Goal: Find specific page/section: Find specific page/section

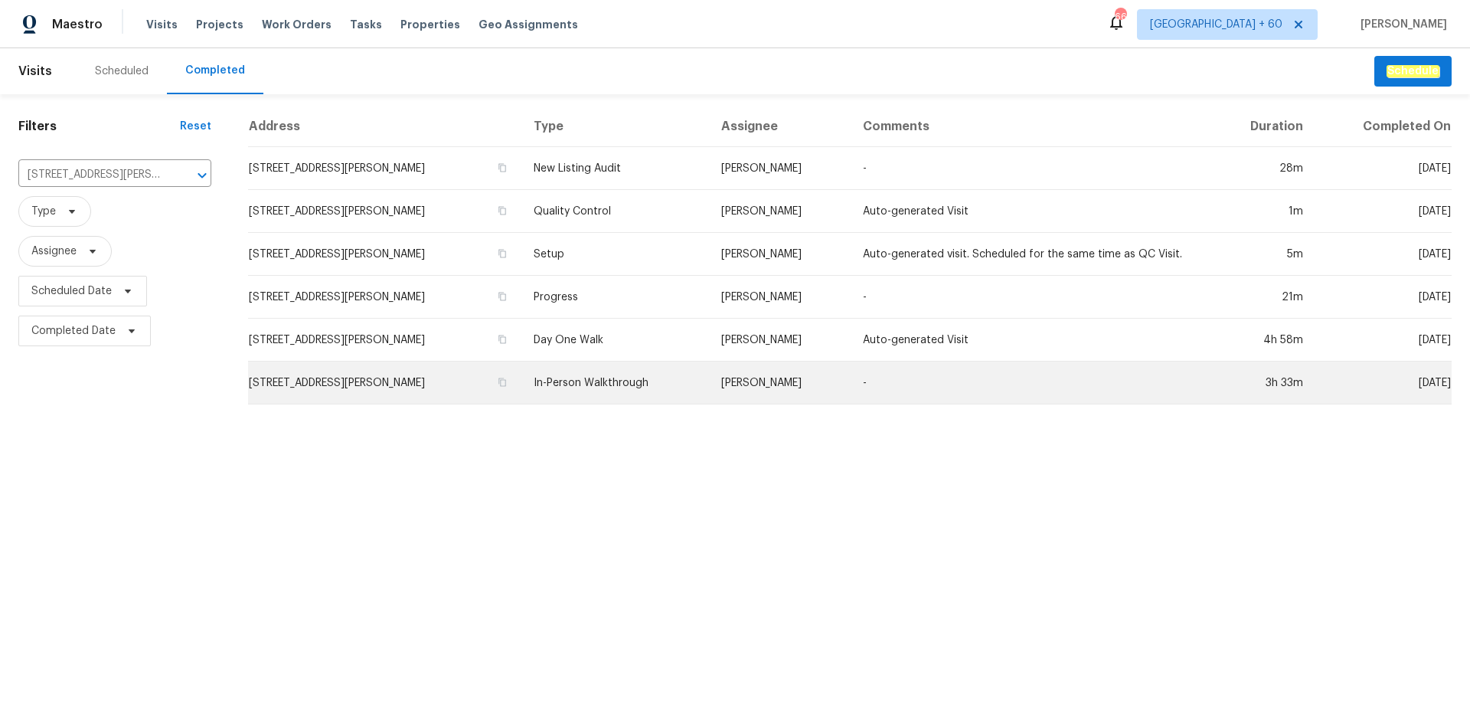
click at [395, 378] on td "[STREET_ADDRESS][PERSON_NAME]" at bounding box center [384, 382] width 273 height 43
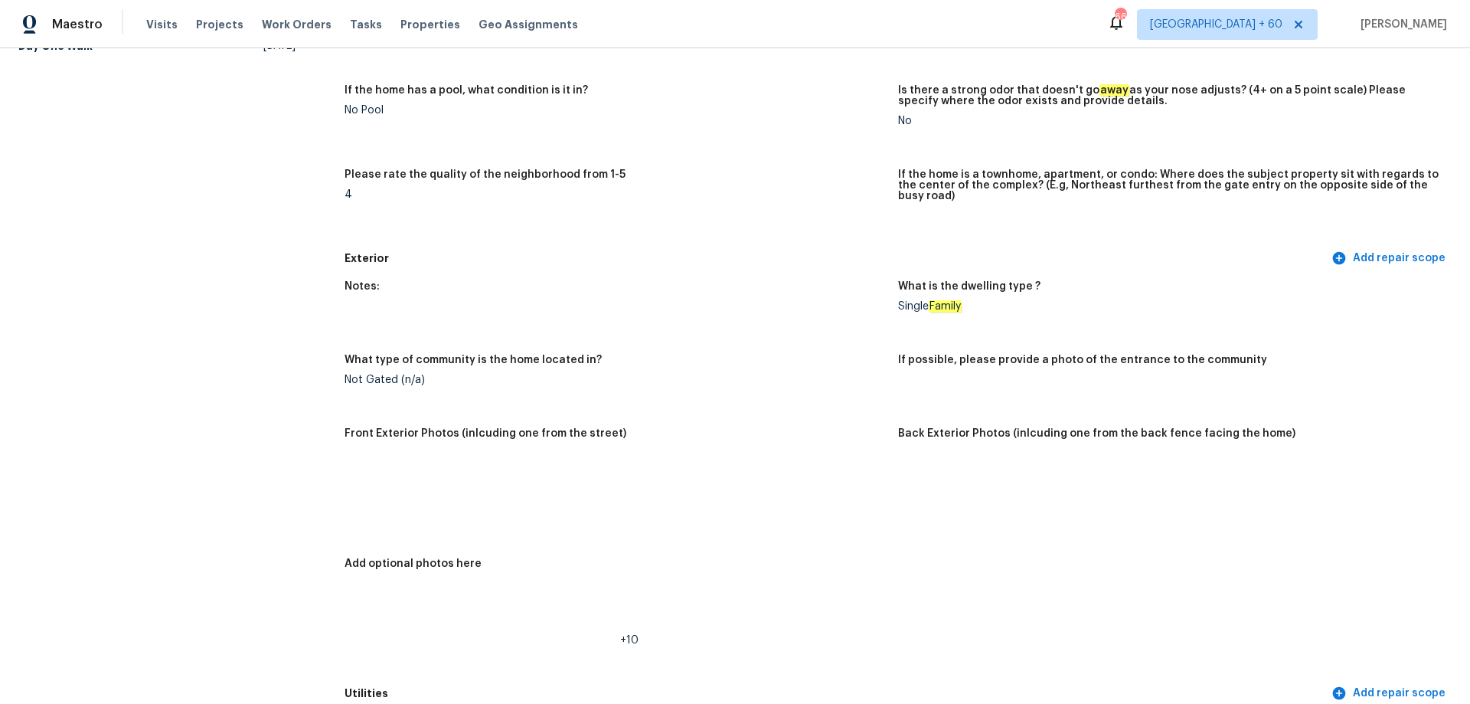
scroll to position [383, 0]
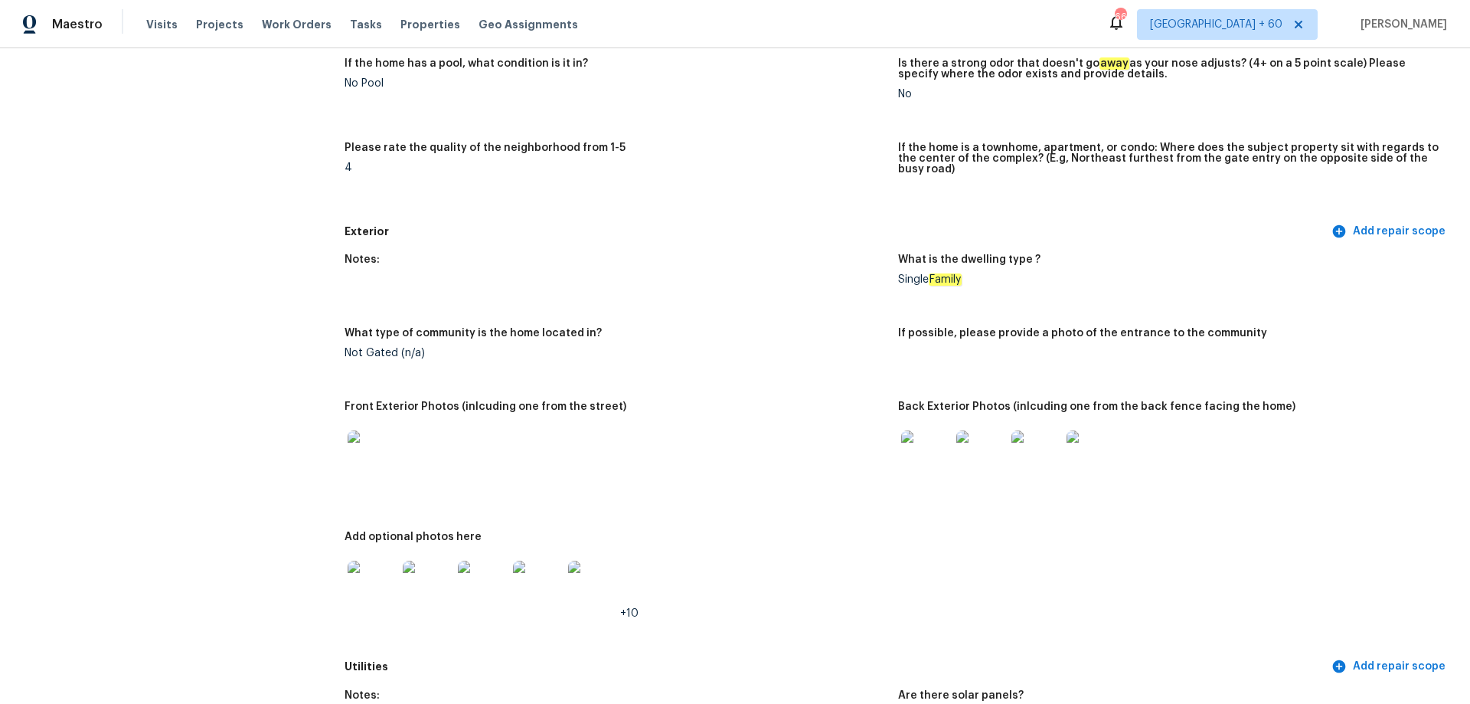
click at [931, 463] on img at bounding box center [925, 454] width 49 height 49
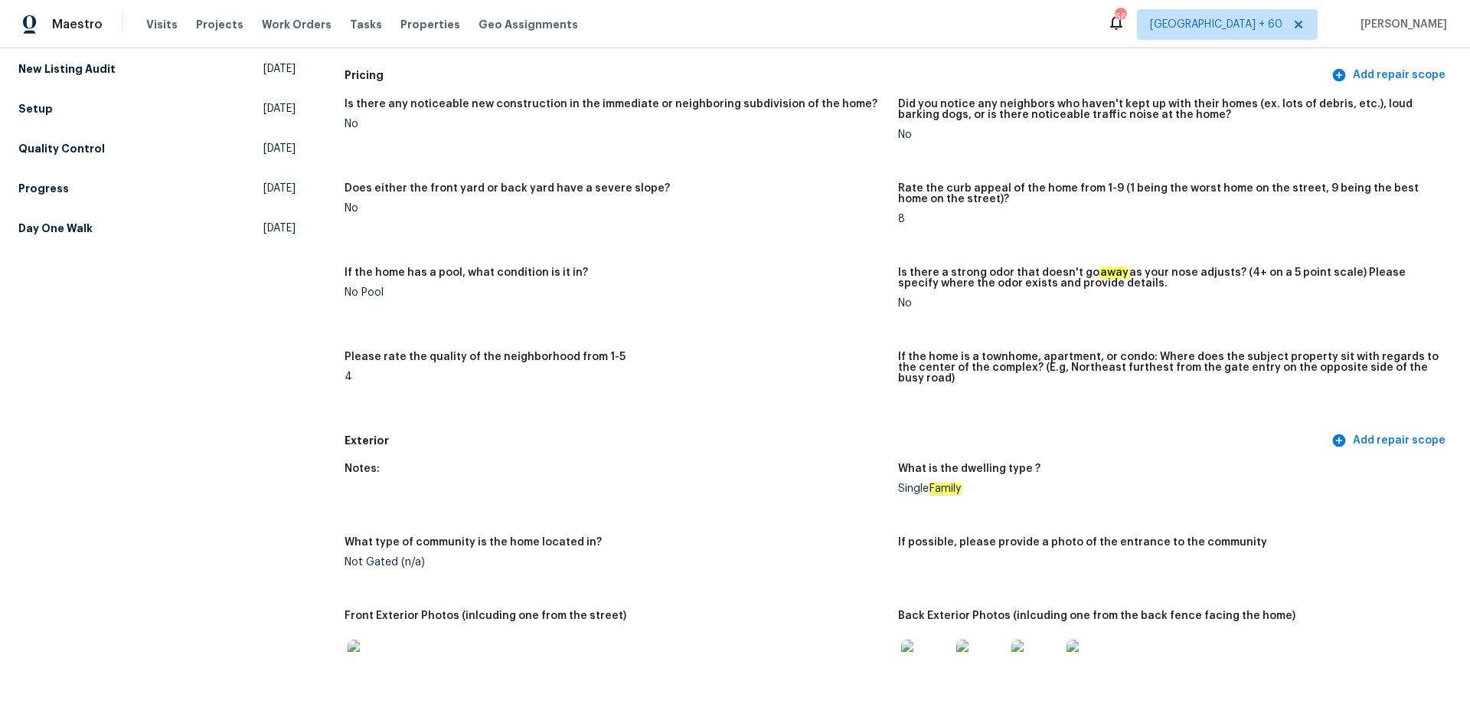
scroll to position [0, 0]
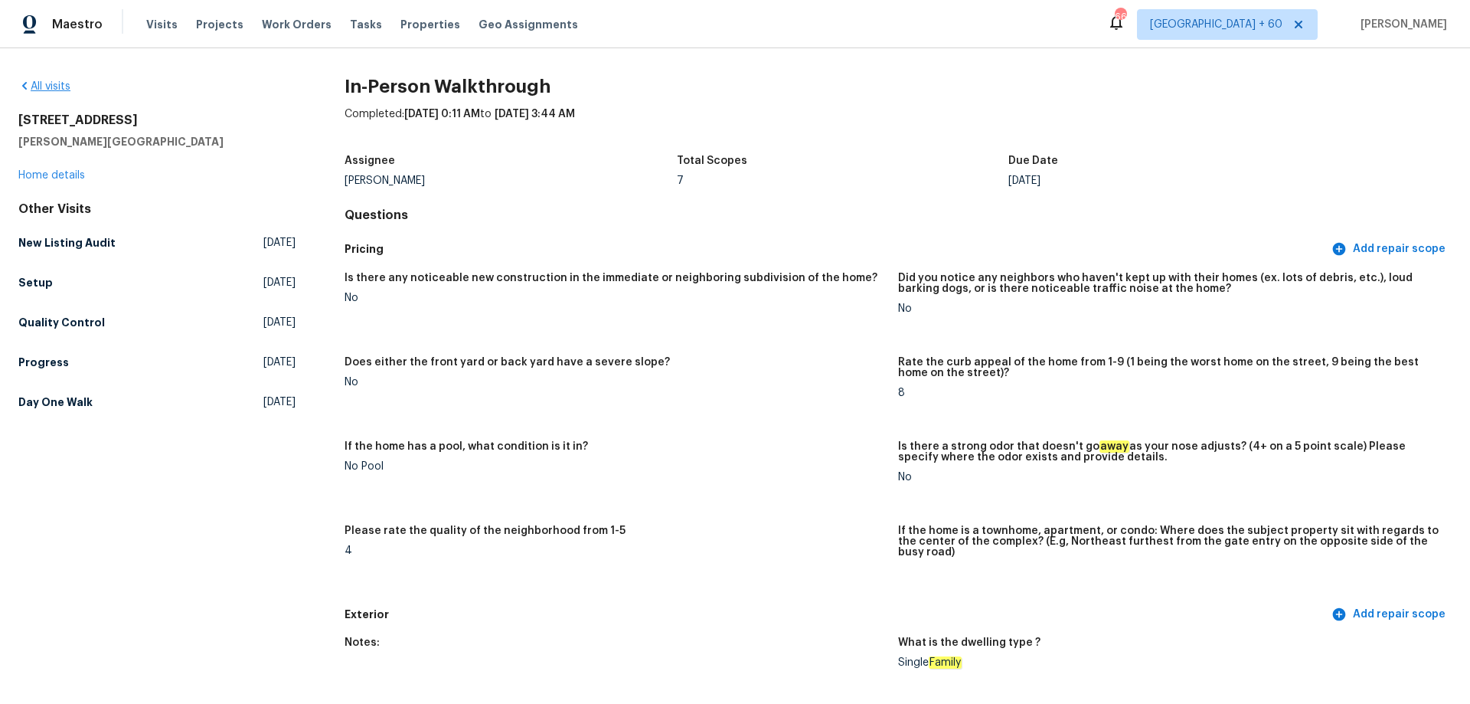
click at [45, 77] on div "All visits [STREET_ADDRESS][PERSON_NAME] Home details Other Visits New Listing …" at bounding box center [735, 375] width 1470 height 655
click at [47, 83] on link "All visits" at bounding box center [44, 86] width 52 height 11
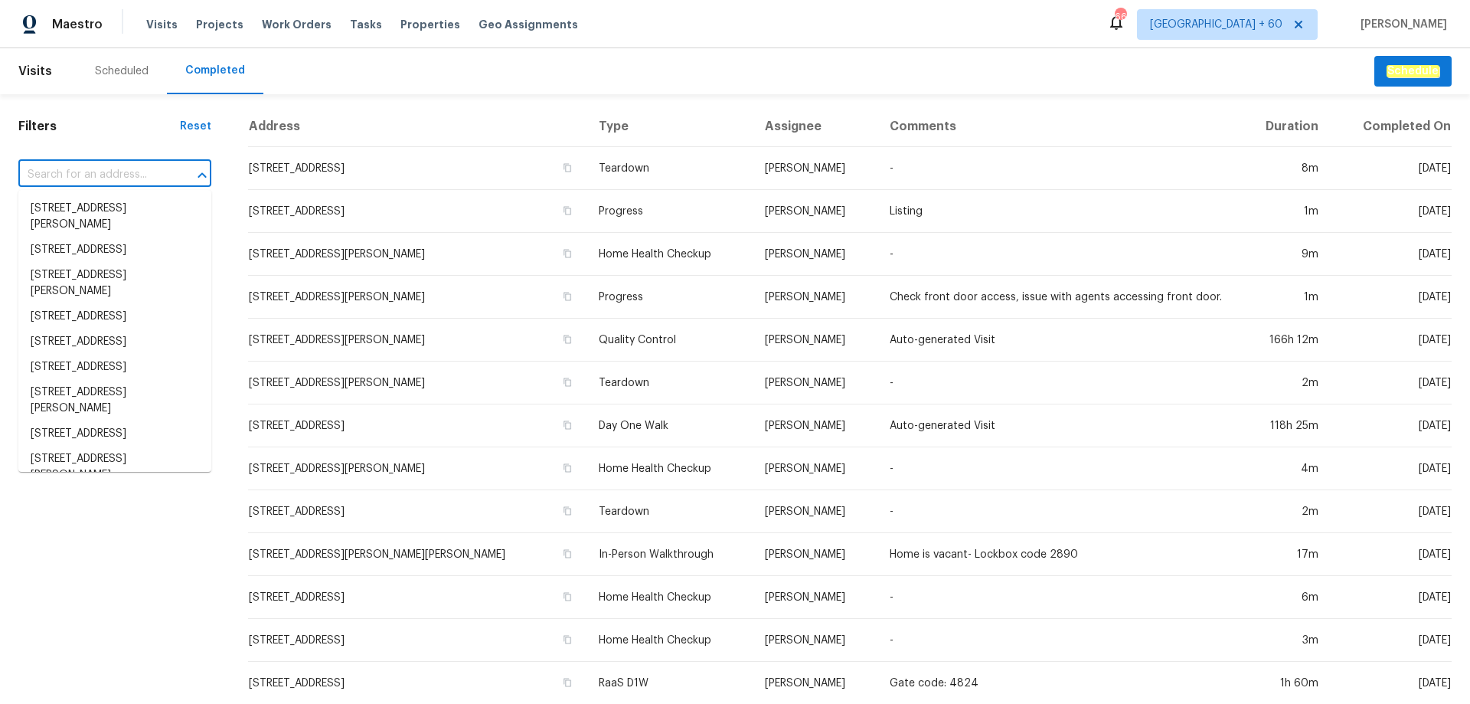
paste input "[STREET_ADDRESS][PERSON_NAME][US_STATE]"
type input "[STREET_ADDRESS][PERSON_NAME][US_STATE]"
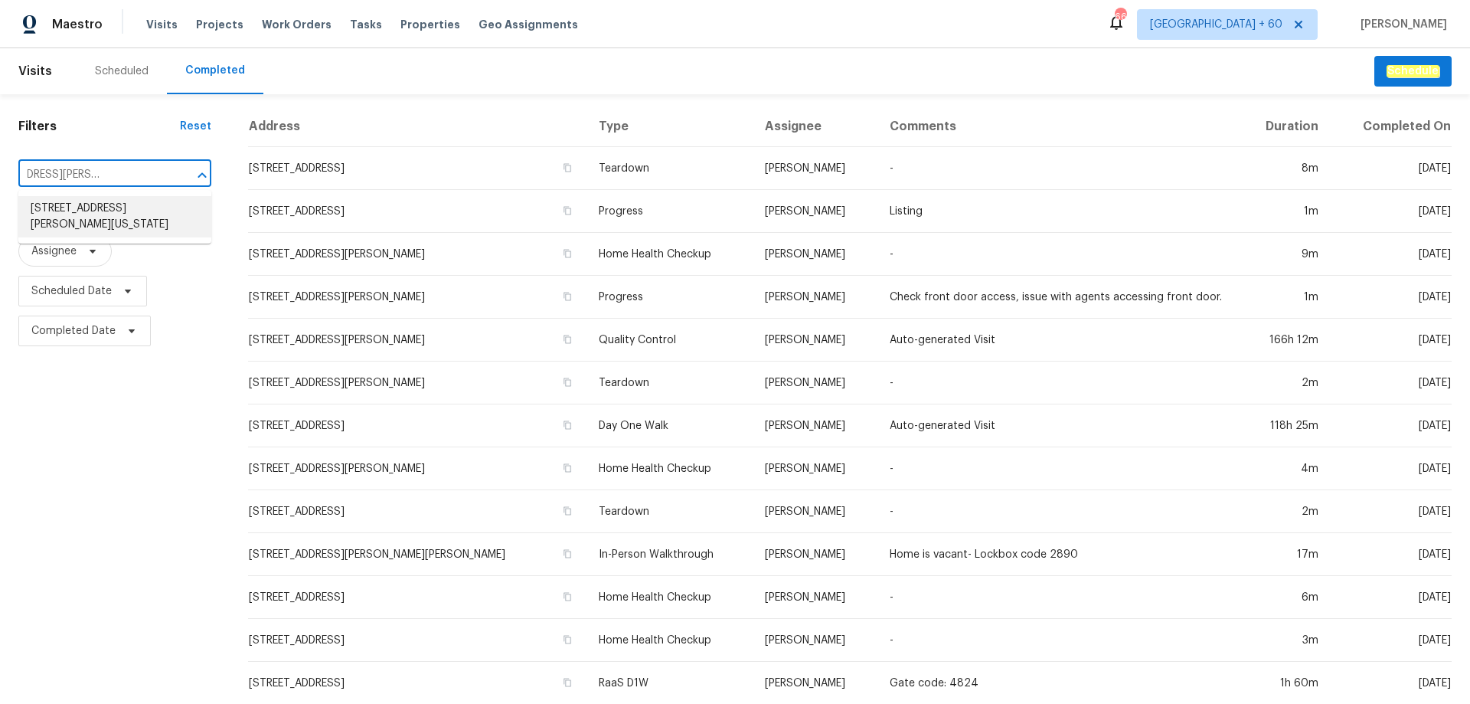
click at [135, 204] on li "[STREET_ADDRESS][PERSON_NAME][US_STATE]" at bounding box center [114, 216] width 193 height 41
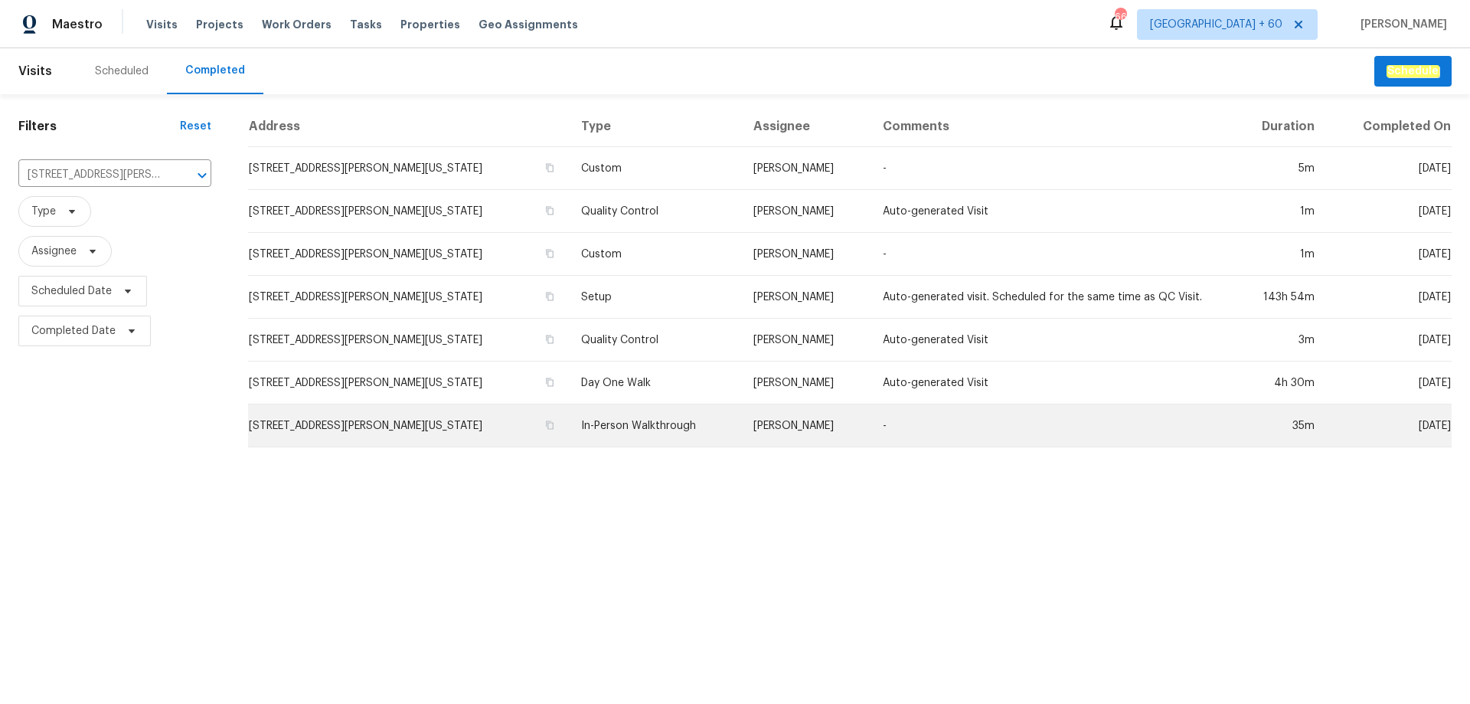
click at [389, 411] on td "[STREET_ADDRESS][PERSON_NAME][US_STATE]" at bounding box center [408, 425] width 321 height 43
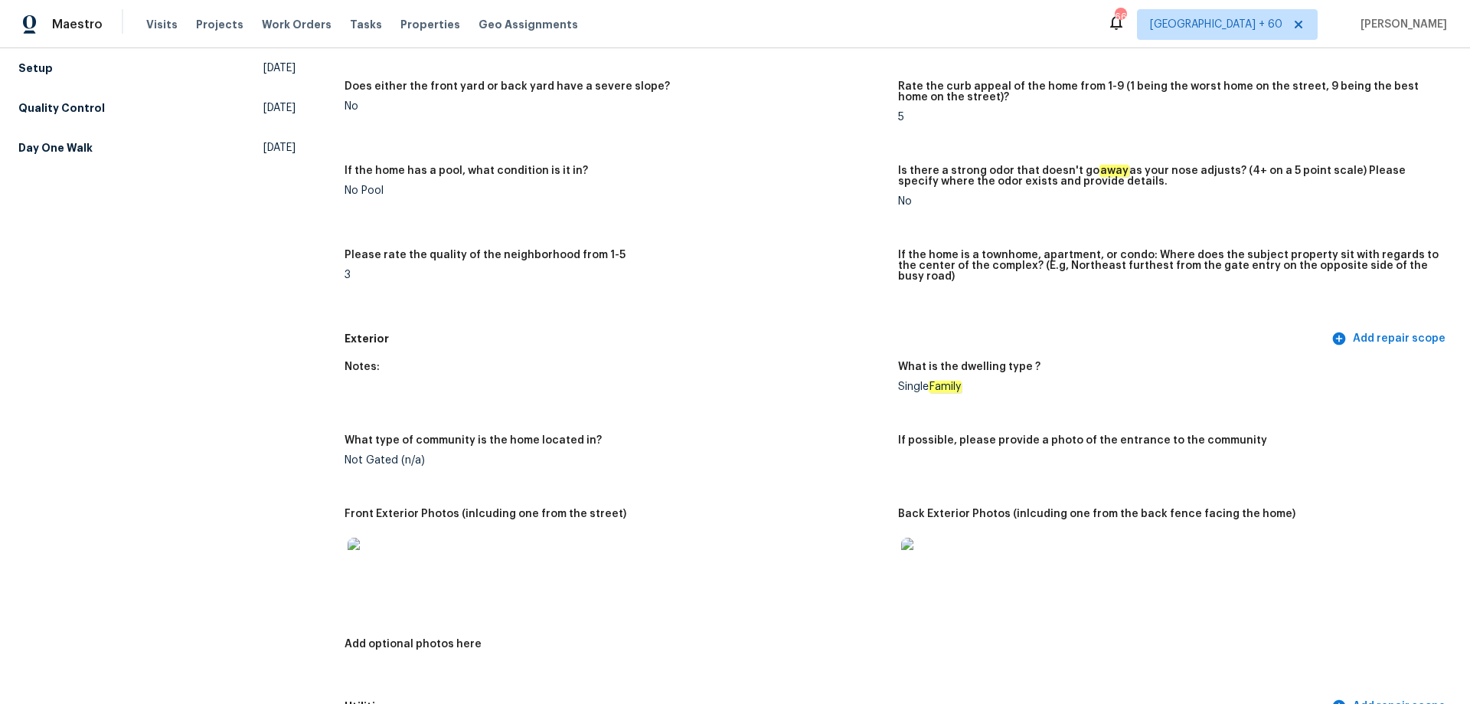
scroll to position [383, 0]
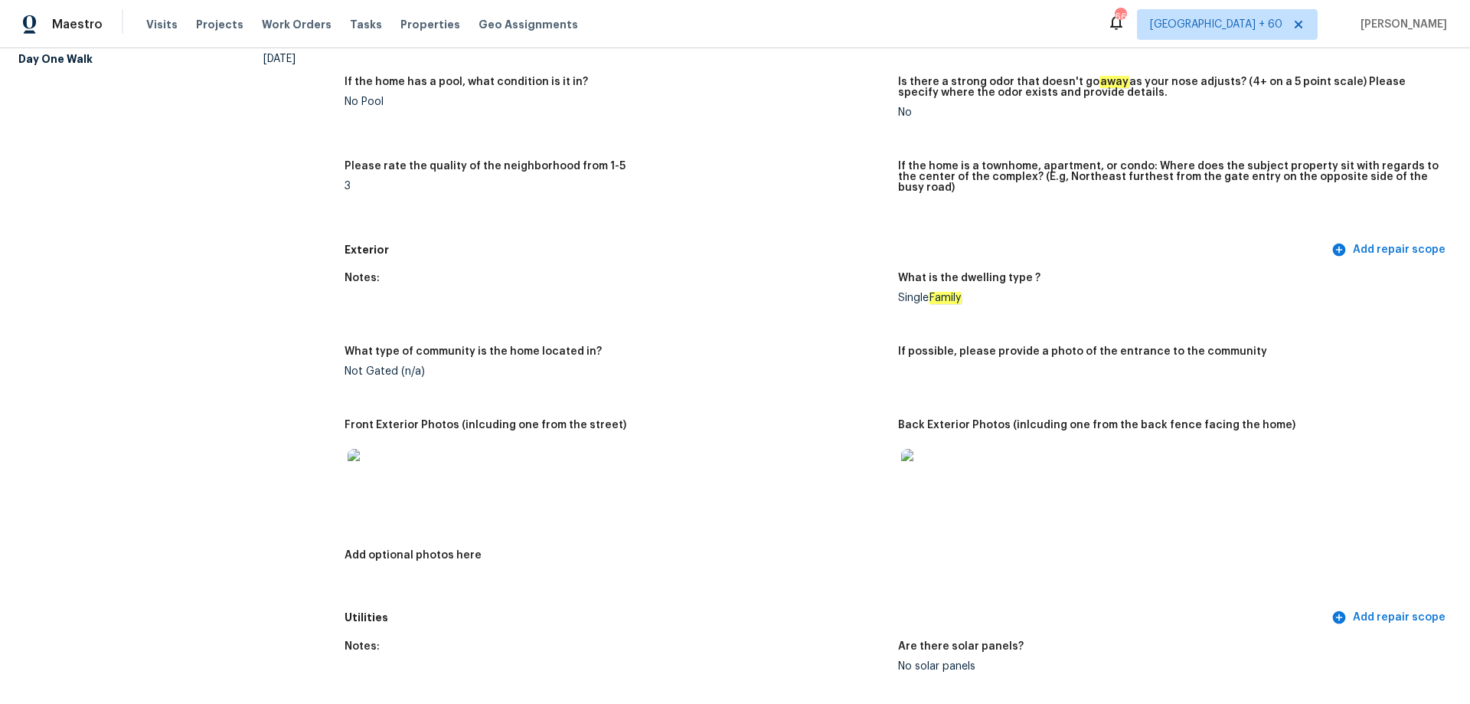
click at [927, 462] on img at bounding box center [925, 473] width 49 height 49
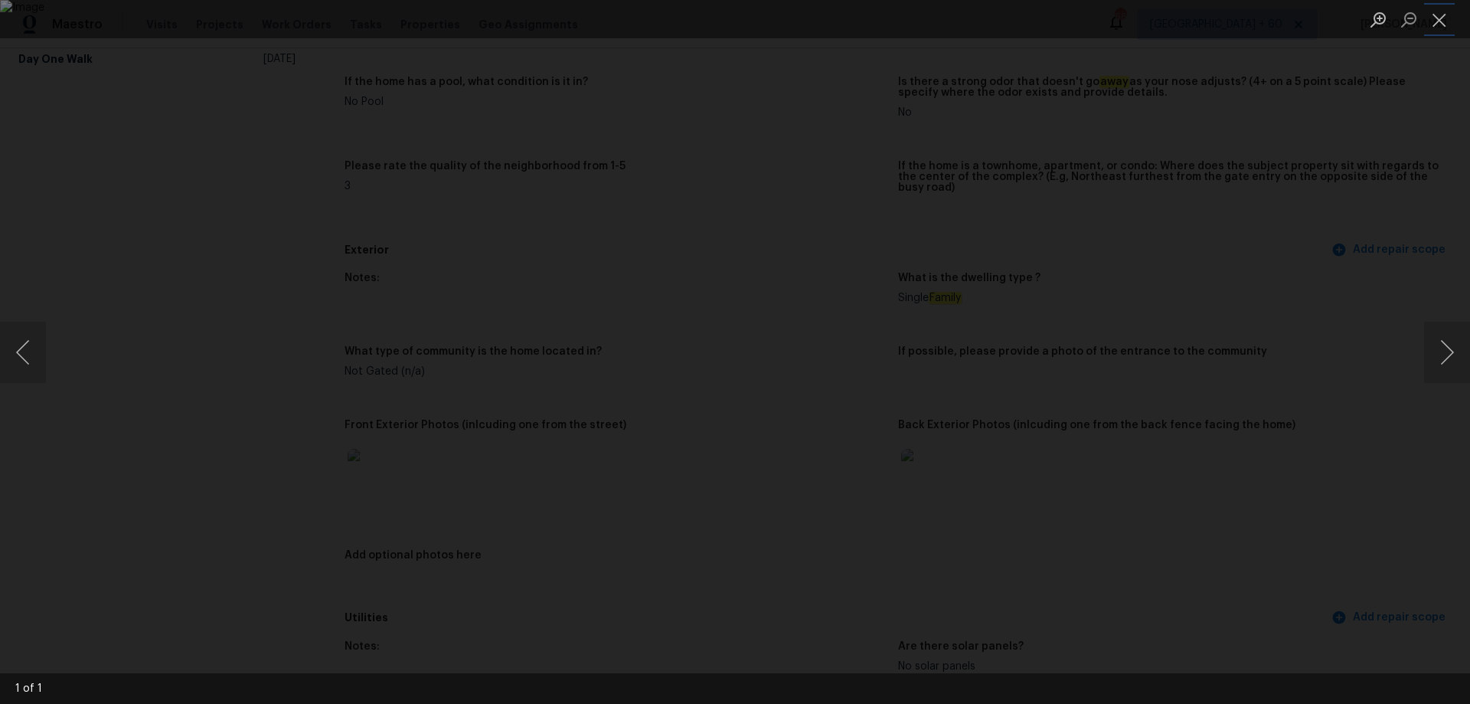
drag, startPoint x: 1449, startPoint y: 21, endPoint x: 1149, endPoint y: 96, distance: 309.2
click at [1449, 22] on button "Close lightbox" at bounding box center [1439, 19] width 31 height 27
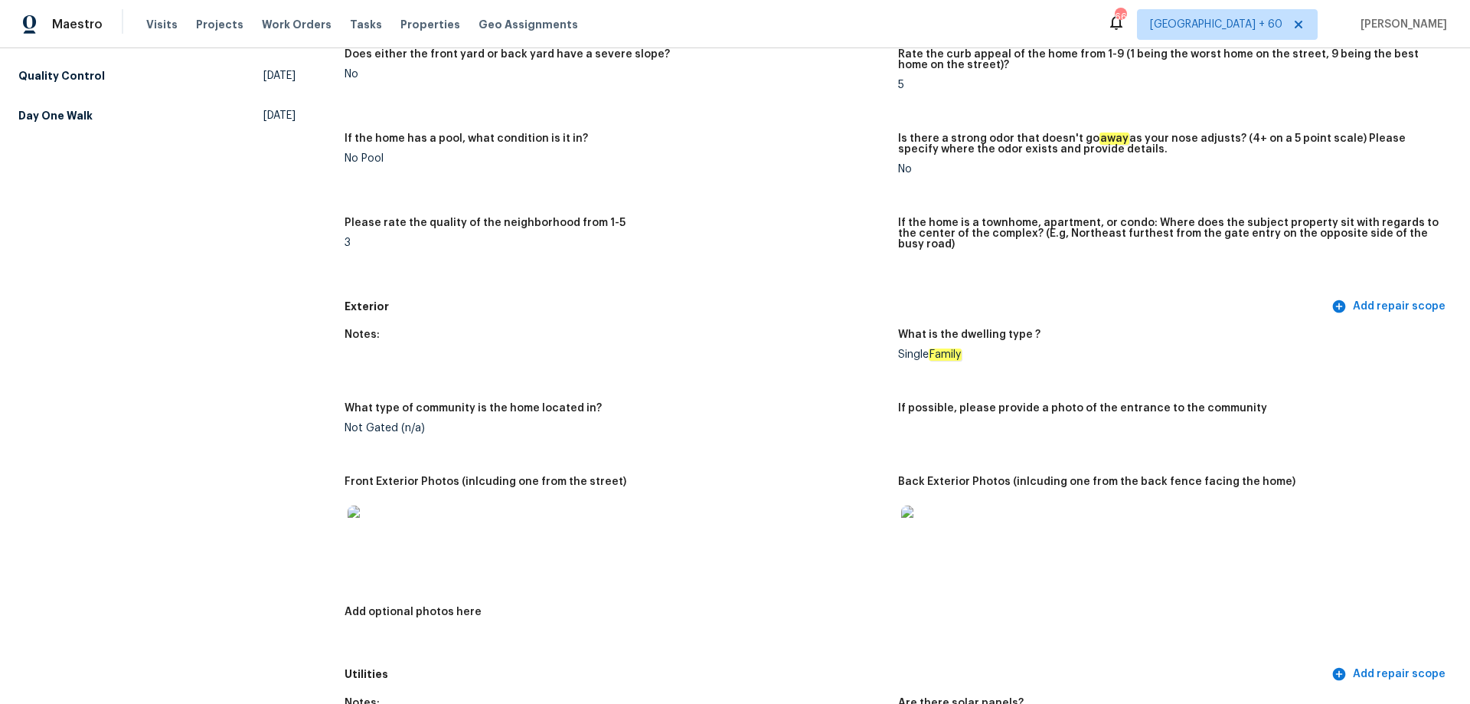
scroll to position [230, 0]
